Goal: Contribute content: Contribute content

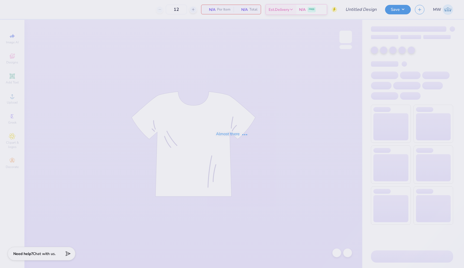
type input "Watermelon Bash Design 4"
type input "150"
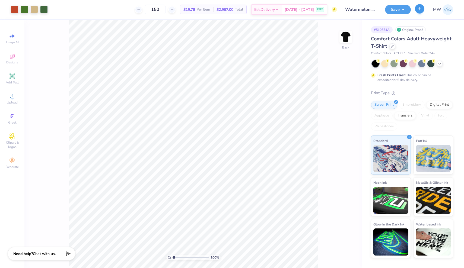
click at [419, 12] on button "button" at bounding box center [419, 8] width 9 height 9
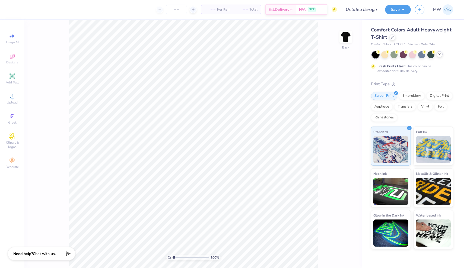
click at [437, 55] on icon at bounding box center [439, 54] width 4 height 4
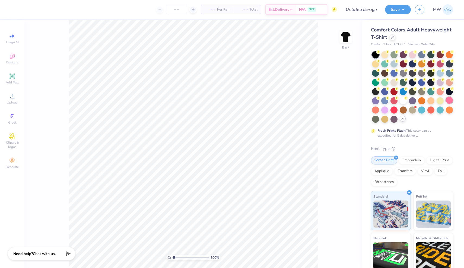
click at [451, 99] on div at bounding box center [449, 100] width 7 height 7
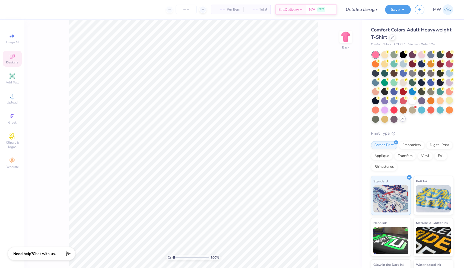
click at [13, 54] on icon at bounding box center [12, 56] width 7 height 7
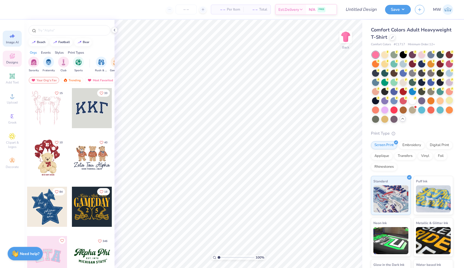
click at [14, 39] on icon at bounding box center [12, 36] width 7 height 7
select select "4"
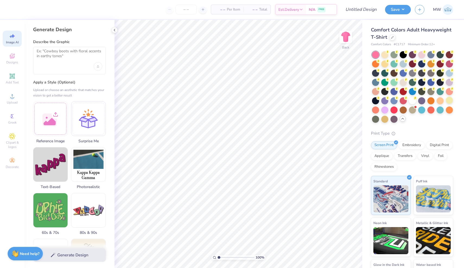
click at [57, 47] on div at bounding box center [69, 60] width 73 height 27
click at [57, 53] on textarea at bounding box center [70, 56] width 66 height 14
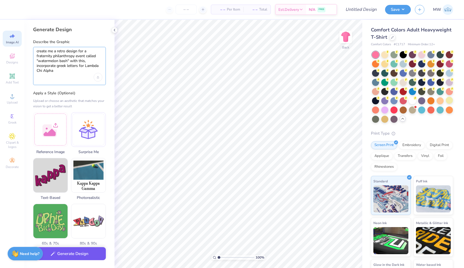
type textarea "create me a retro design for a fraternity philanthropy event called "watermelon…"
click at [74, 254] on button "Generate Design" at bounding box center [69, 253] width 73 height 13
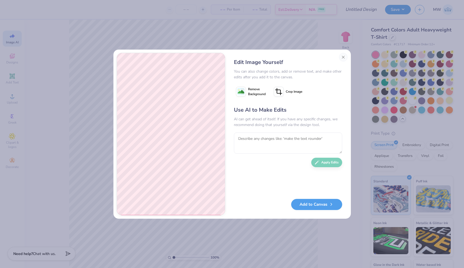
click at [244, 91] on rect at bounding box center [240, 91] width 7 height 7
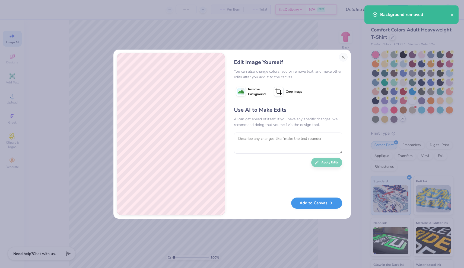
click at [324, 205] on button "Add to Canvas" at bounding box center [316, 203] width 51 height 11
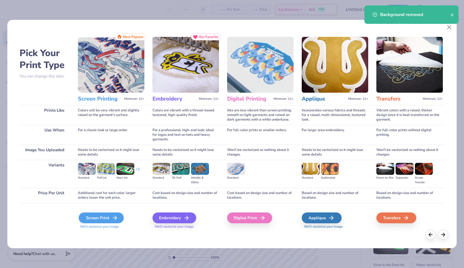
click at [89, 216] on div "Screen Print" at bounding box center [101, 218] width 45 height 11
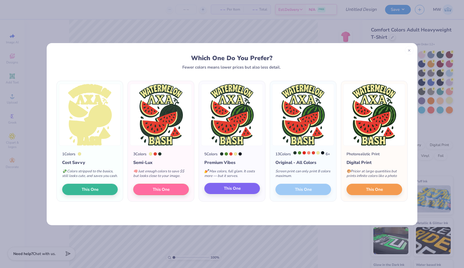
click at [235, 192] on span "This One" at bounding box center [232, 189] width 17 height 6
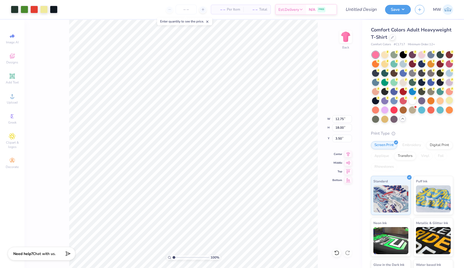
type input "11.27"
type input "15.91"
type input "3.00"
click at [403, 52] on div at bounding box center [402, 54] width 7 height 7
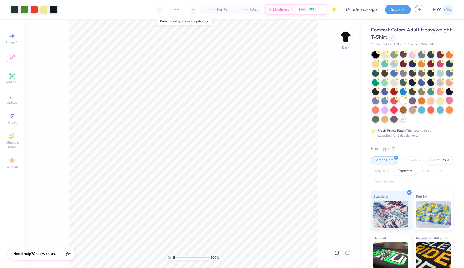
click at [403, 99] on div at bounding box center [402, 100] width 7 height 7
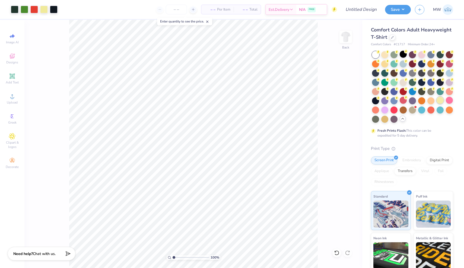
click at [440, 101] on div at bounding box center [439, 100] width 7 height 7
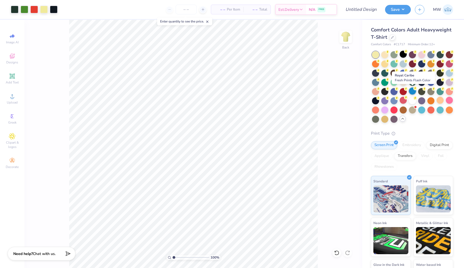
click at [412, 88] on div at bounding box center [412, 91] width 7 height 7
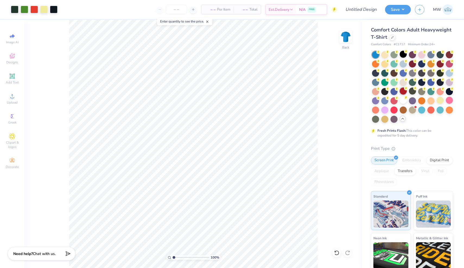
click at [404, 89] on div at bounding box center [402, 91] width 7 height 7
click at [402, 81] on div at bounding box center [402, 81] width 7 height 7
click at [14, 41] on span "Image AI" at bounding box center [12, 42] width 13 height 4
select select "4"
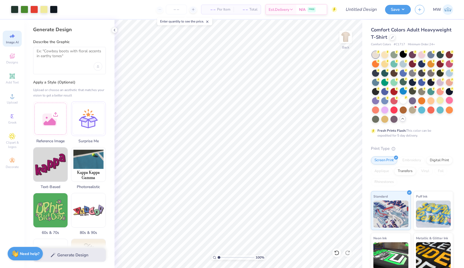
click at [11, 37] on icon at bounding box center [10, 36] width 2 height 3
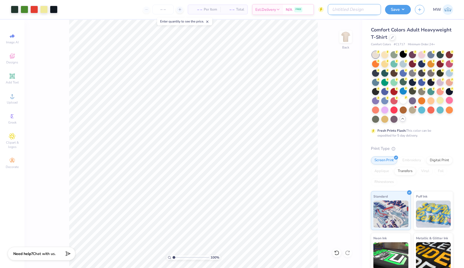
click at [371, 9] on input "Design Title" at bounding box center [354, 9] width 53 height 11
type input "Watermelon Bash Design 5"
click at [400, 13] on button "Save" at bounding box center [398, 8] width 26 height 9
type input "0"
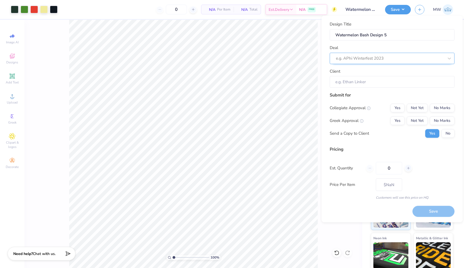
click at [367, 55] on div at bounding box center [390, 58] width 108 height 7
click at [373, 75] on div "Watermelon Bash LXA" at bounding box center [392, 72] width 120 height 9
type input "water"
type input "[PERSON_NAME]"
click at [421, 110] on button "Not Yet" at bounding box center [417, 108] width 21 height 9
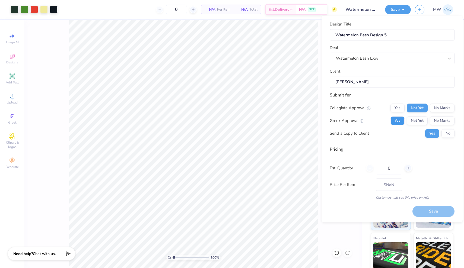
click at [397, 121] on button "Yes" at bounding box center [397, 120] width 14 height 9
click at [444, 133] on button "No" at bounding box center [447, 133] width 13 height 9
click at [389, 167] on input "0" at bounding box center [389, 168] width 26 height 12
type input "150"
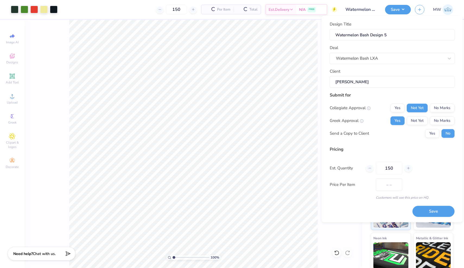
type input "$25.87"
type input "150"
click at [430, 211] on button "Save" at bounding box center [433, 211] width 42 height 11
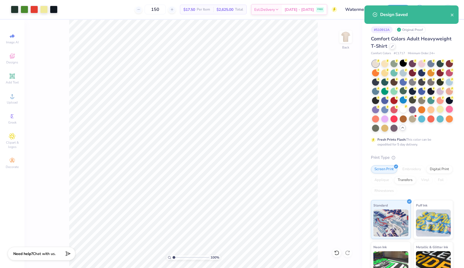
type input "$25.87"
click at [453, 16] on icon "close" at bounding box center [452, 15] width 4 height 4
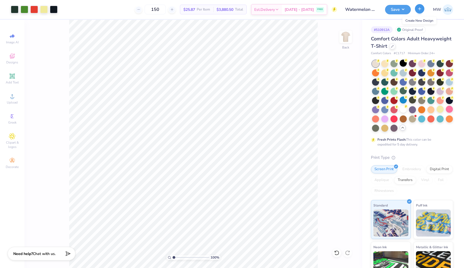
click at [418, 10] on icon "button" at bounding box center [419, 9] width 5 height 5
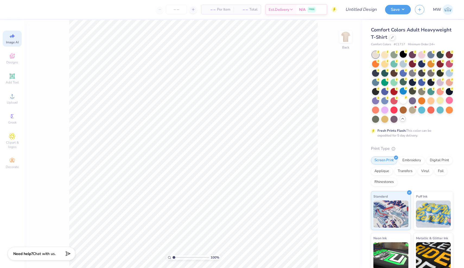
click at [12, 39] on icon at bounding box center [12, 36] width 7 height 7
select select "4"
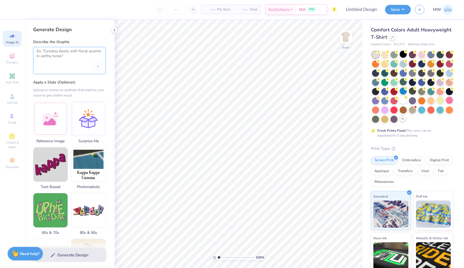
click at [48, 56] on textarea at bounding box center [70, 56] width 66 height 14
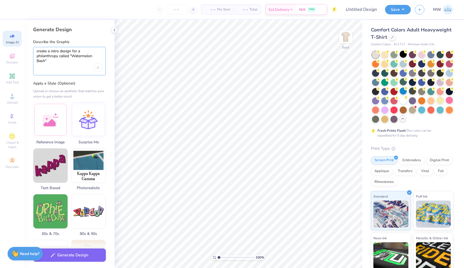
click at [53, 60] on textarea "create a retro design for a philanthropy called "Watermelon Bash"" at bounding box center [70, 56] width 66 height 15
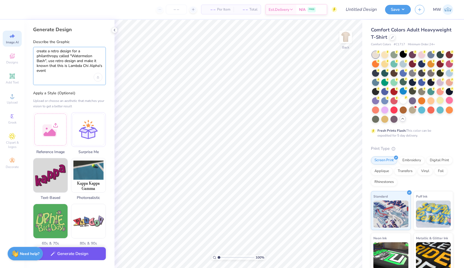
type textarea "create a retro design for a philanthropy called "Watermelon Bash", use retro de…"
click at [73, 252] on button "Generate Design" at bounding box center [69, 253] width 73 height 13
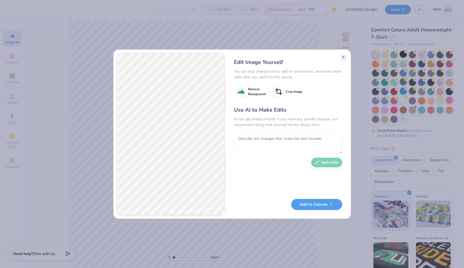
click at [343, 57] on button "Close" at bounding box center [343, 57] width 9 height 9
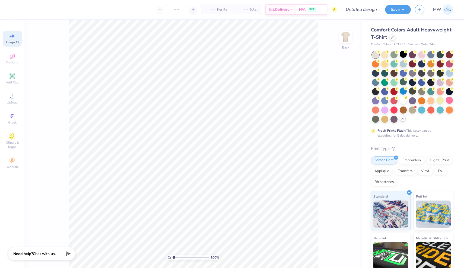
click at [13, 39] on div "Image AI" at bounding box center [12, 39] width 19 height 16
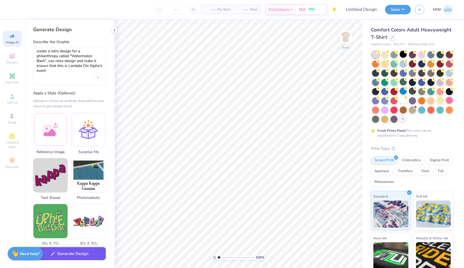
click at [80, 256] on button "Generate Design" at bounding box center [69, 253] width 73 height 13
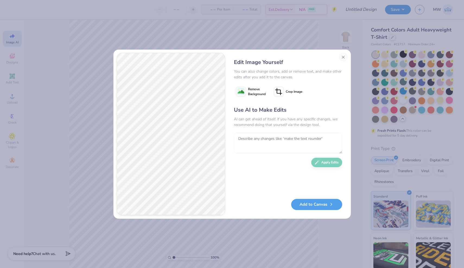
click at [298, 146] on textarea at bounding box center [288, 143] width 108 height 21
type textarea "make text more red"
click at [334, 162] on button "Apply Edits" at bounding box center [326, 160] width 31 height 9
click at [324, 205] on button "Add to Canvas" at bounding box center [316, 203] width 51 height 11
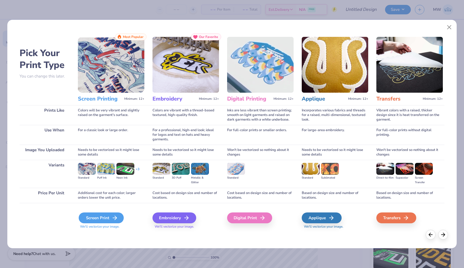
click at [110, 216] on div "Screen Print" at bounding box center [101, 218] width 45 height 11
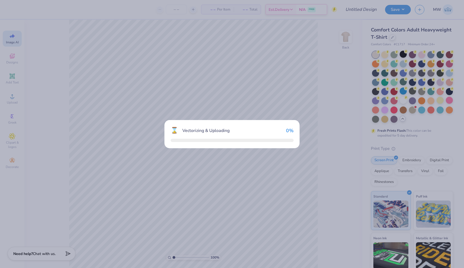
click at [104, 220] on div "⌛ Vectorizing & Uploading 0 %" at bounding box center [232, 134] width 464 height 268
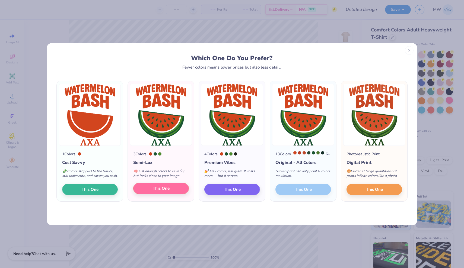
click at [167, 192] on span "This One" at bounding box center [161, 189] width 17 height 6
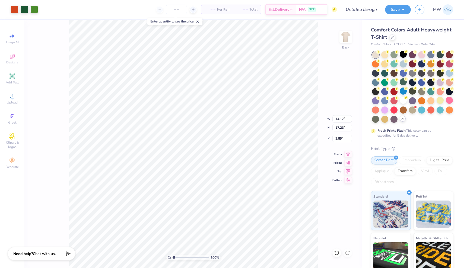
type input "9.51"
type input "11.56"
type input "4.25"
type input "10.74"
type input "13.06"
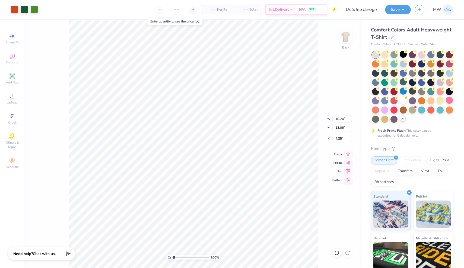
type input "3.26"
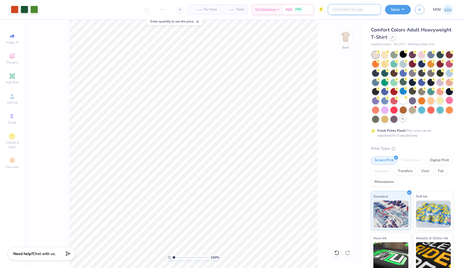
click at [371, 12] on input "Design Title" at bounding box center [354, 9] width 53 height 11
type input "Watermelon Bash Design 6"
click at [395, 9] on button "Save" at bounding box center [398, 8] width 26 height 9
type input "0"
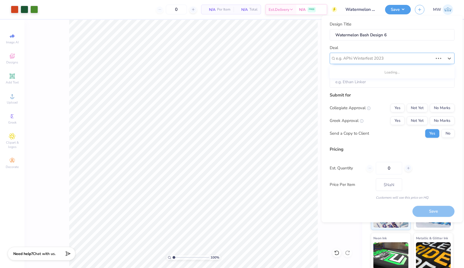
click at [366, 60] on div "e.g. APhi Winterfest 2023" at bounding box center [384, 58] width 97 height 6
click at [353, 71] on div "Watermelon Bash LXA" at bounding box center [392, 72] width 120 height 9
type input "water"
type input "[PERSON_NAME]"
click at [421, 108] on button "Not Yet" at bounding box center [417, 108] width 21 height 9
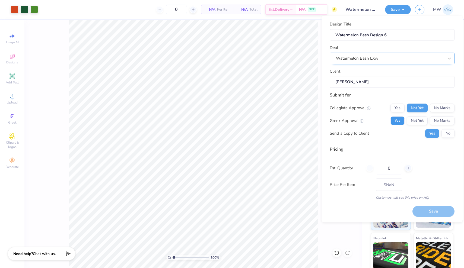
click at [397, 121] on button "Yes" at bounding box center [397, 120] width 14 height 9
click at [449, 132] on button "No" at bounding box center [447, 133] width 13 height 9
click at [394, 170] on input "0" at bounding box center [389, 168] width 26 height 12
type input "15"
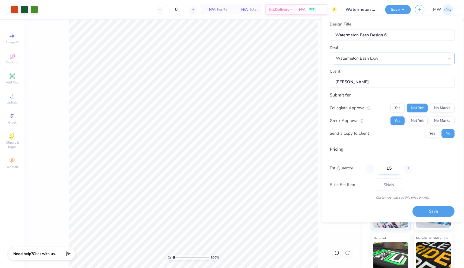
type input "– –"
type input "150"
type input "$52.90"
type input "150"
type input "$23.15"
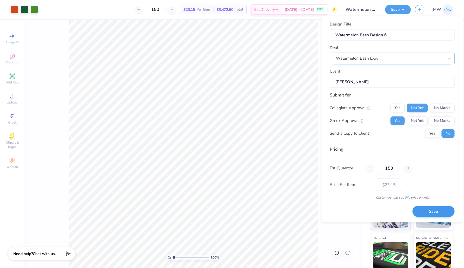
type input "150"
click at [441, 213] on button "Save" at bounding box center [433, 211] width 42 height 11
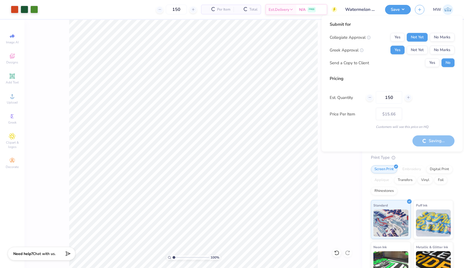
type input "– –"
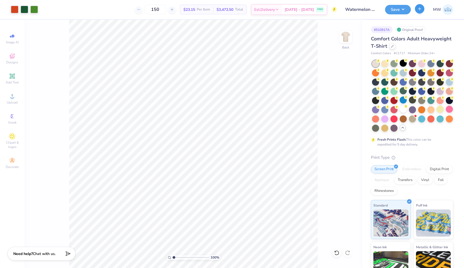
click at [421, 9] on icon "button" at bounding box center [419, 9] width 5 height 5
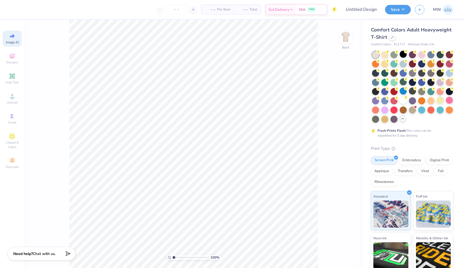
click at [16, 43] on span "Image AI" at bounding box center [12, 42] width 13 height 4
select select "4"
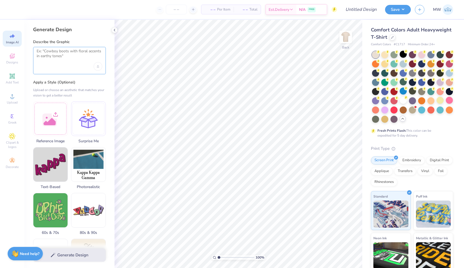
click at [49, 52] on textarea at bounding box center [70, 56] width 66 height 14
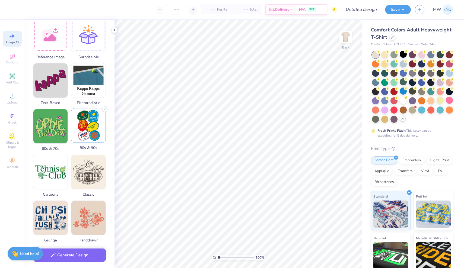
scroll to position [86, 0]
type textarea "create a design for a philanthropy called "Watermelon Bash" for Lambda Chi Alpha"
click at [92, 124] on img at bounding box center [88, 125] width 34 height 34
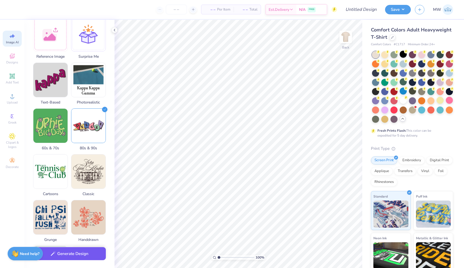
click at [97, 256] on button "Generate Design" at bounding box center [69, 253] width 73 height 13
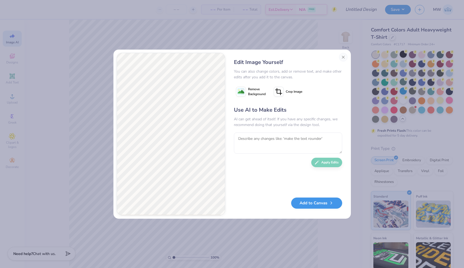
click at [305, 203] on button "Add to Canvas" at bounding box center [316, 203] width 51 height 11
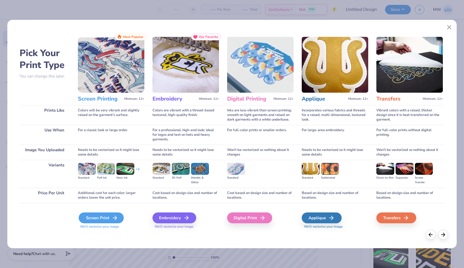
click at [90, 220] on div "Screen Print" at bounding box center [101, 218] width 45 height 11
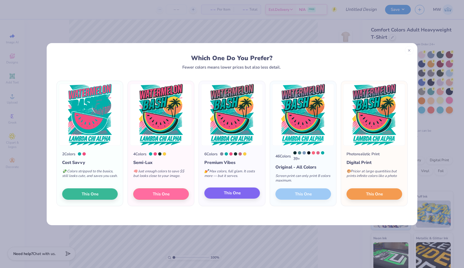
click at [252, 194] on button "This One" at bounding box center [232, 193] width 56 height 11
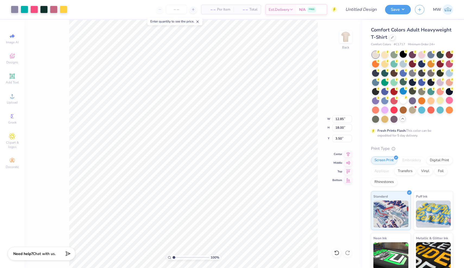
type input "9.85"
type input "13.80"
type input "10.43"
type input "14.61"
click at [406, 100] on div at bounding box center [402, 100] width 7 height 7
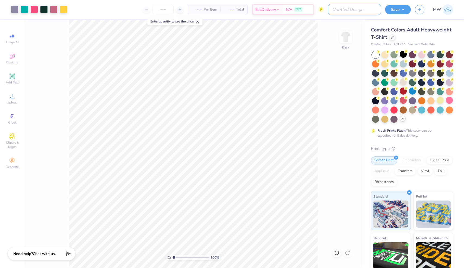
click at [360, 10] on input "Design Title" at bounding box center [354, 9] width 53 height 11
type input "Watermelon Bash Design 7"
click at [400, 12] on button "Save" at bounding box center [398, 8] width 26 height 9
type input "0"
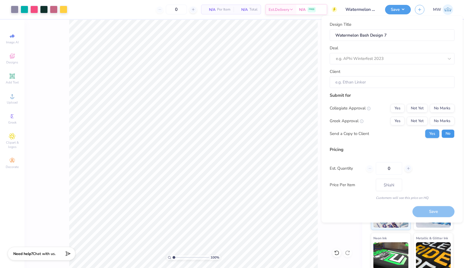
click at [446, 129] on button "No" at bounding box center [447, 133] width 13 height 9
click at [397, 120] on button "Yes" at bounding box center [397, 121] width 14 height 9
click at [441, 109] on button "No Marks" at bounding box center [442, 108] width 25 height 9
click at [394, 169] on input "0" at bounding box center [389, 168] width 26 height 12
type input "01"
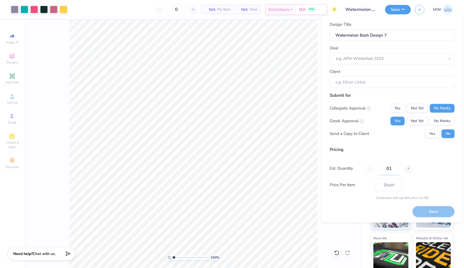
type input "1"
type input "0"
type input "150"
type input "$17.50"
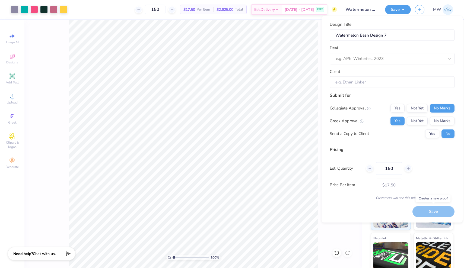
type input "150"
click at [425, 212] on div "Save" at bounding box center [433, 211] width 42 height 11
click at [410, 57] on div at bounding box center [390, 58] width 108 height 7
type input "l"
type input "water"
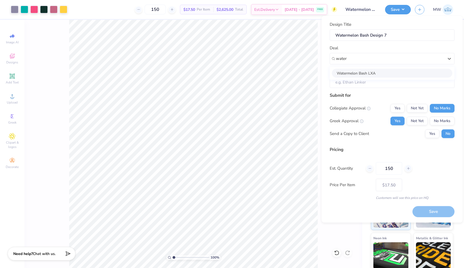
type input "[PERSON_NAME]"
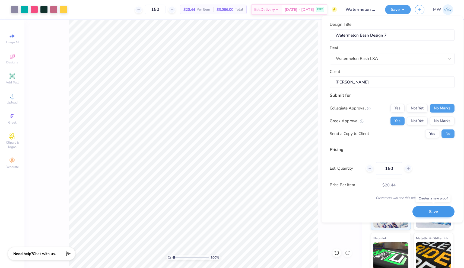
click at [432, 210] on button "Save" at bounding box center [433, 211] width 42 height 11
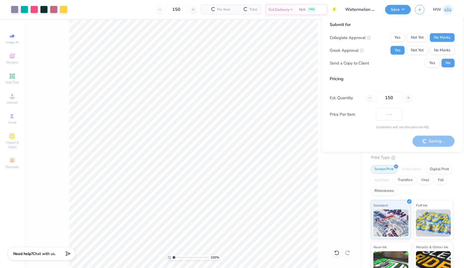
type input "– –"
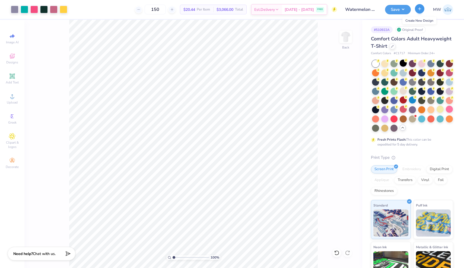
click at [420, 10] on icon "button" at bounding box center [419, 9] width 5 height 5
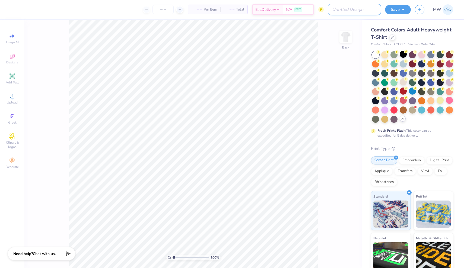
click at [366, 5] on input "Design Title" at bounding box center [354, 9] width 53 height 11
click at [35, 39] on div "100 % Back" at bounding box center [193, 144] width 338 height 248
click at [14, 38] on icon at bounding box center [12, 36] width 7 height 7
select select "4"
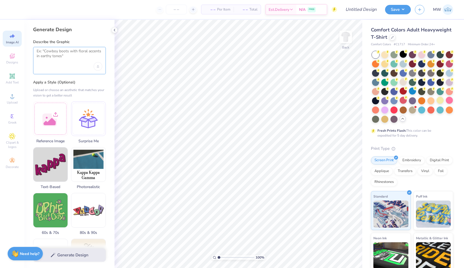
click at [59, 58] on textarea at bounding box center [70, 56] width 66 height 14
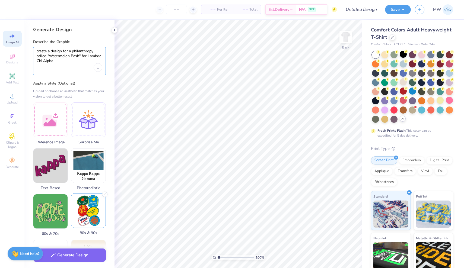
type textarea "create a design for a philanthropy called "Watermelon Bash" for Lambda Chi Alpha"
click at [88, 210] on img at bounding box center [88, 211] width 34 height 34
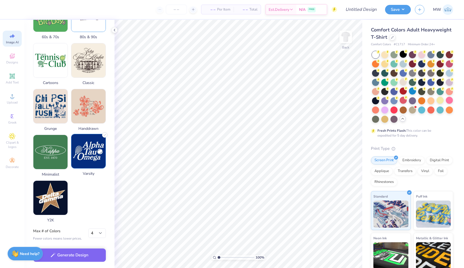
scroll to position [200, 0]
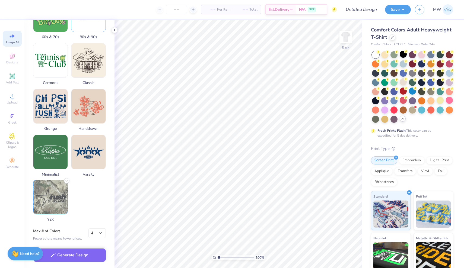
click at [56, 203] on img at bounding box center [50, 197] width 34 height 34
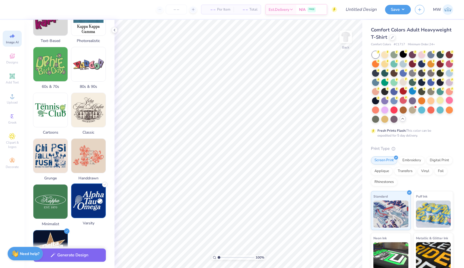
scroll to position [136, 0]
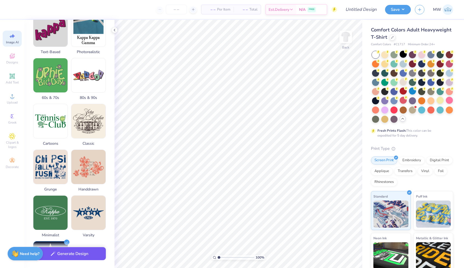
click at [86, 258] on button "Generate Design" at bounding box center [69, 253] width 73 height 13
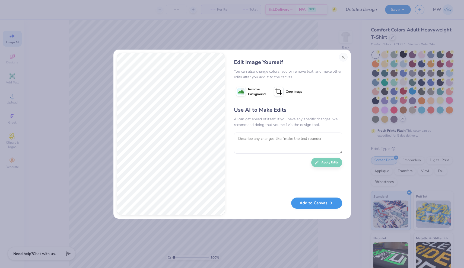
click at [310, 206] on button "Add to Canvas" at bounding box center [316, 203] width 51 height 11
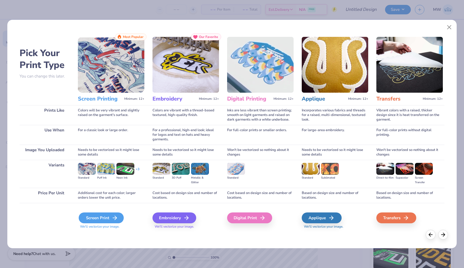
click at [94, 219] on div "Screen Print" at bounding box center [101, 218] width 45 height 11
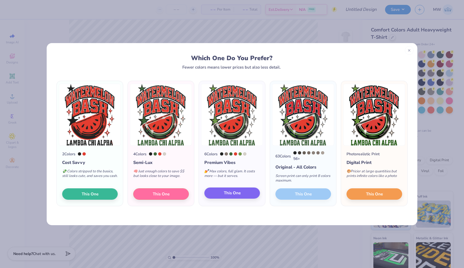
click at [235, 196] on span "This One" at bounding box center [232, 193] width 17 height 6
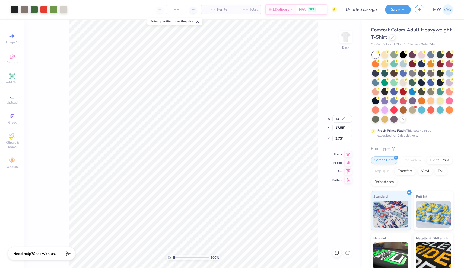
type input "11.21"
type input "13.87"
type input "3.23"
click at [404, 53] on div at bounding box center [402, 54] width 7 height 7
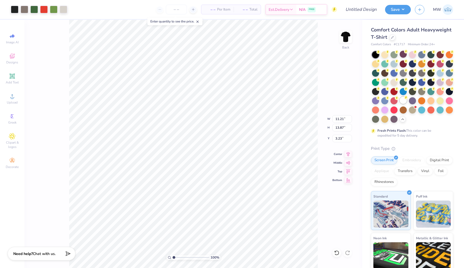
click at [402, 102] on div at bounding box center [402, 100] width 7 height 7
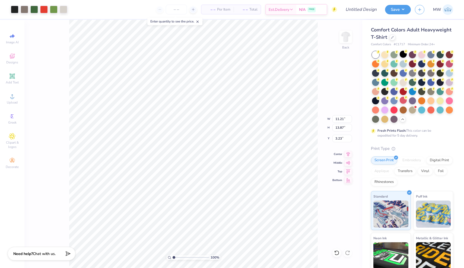
click at [321, 54] on div "100 % Back W 11.21 11.21 " H 13.87 13.87 " Y 3.23 3.23 " Center Middle Top Bott…" at bounding box center [193, 144] width 338 height 248
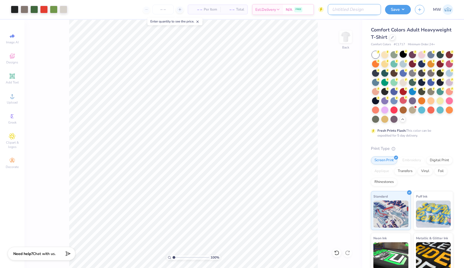
click at [361, 12] on input "Design Title" at bounding box center [354, 9] width 53 height 11
type input "Watermelon Bash Design 8"
click at [318, 144] on div "100 % Back" at bounding box center [193, 144] width 338 height 248
click at [391, 9] on button "Save" at bounding box center [398, 8] width 26 height 9
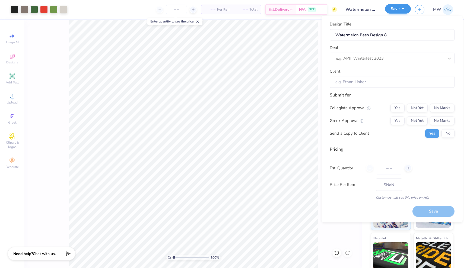
type input "0"
click at [361, 61] on div at bounding box center [390, 58] width 108 height 7
click at [362, 75] on div "Watermelon Bash LXA" at bounding box center [392, 72] width 120 height 9
type input "water"
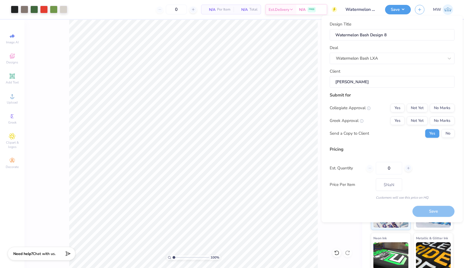
type input "[PERSON_NAME]"
click at [362, 85] on input "[PERSON_NAME]" at bounding box center [392, 82] width 125 height 12
click at [438, 106] on button "No Marks" at bounding box center [442, 108] width 25 height 9
click at [403, 119] on button "Yes" at bounding box center [397, 120] width 14 height 9
click at [447, 134] on button "No" at bounding box center [447, 133] width 13 height 9
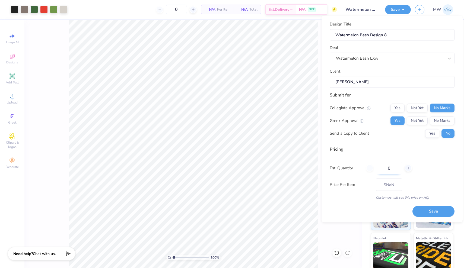
click at [391, 167] on input "0" at bounding box center [389, 168] width 26 height 12
type input "150"
type input "$20.44"
type input "150"
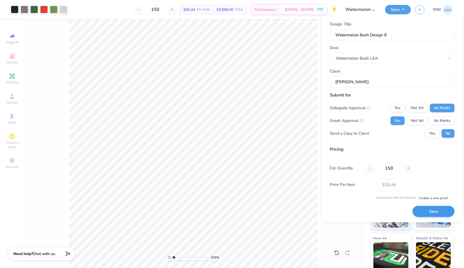
click at [434, 211] on button "Save" at bounding box center [433, 211] width 42 height 11
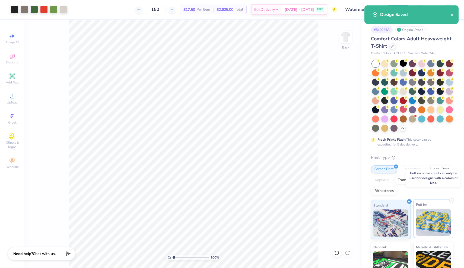
type input "– –"
